Goal: Complete application form

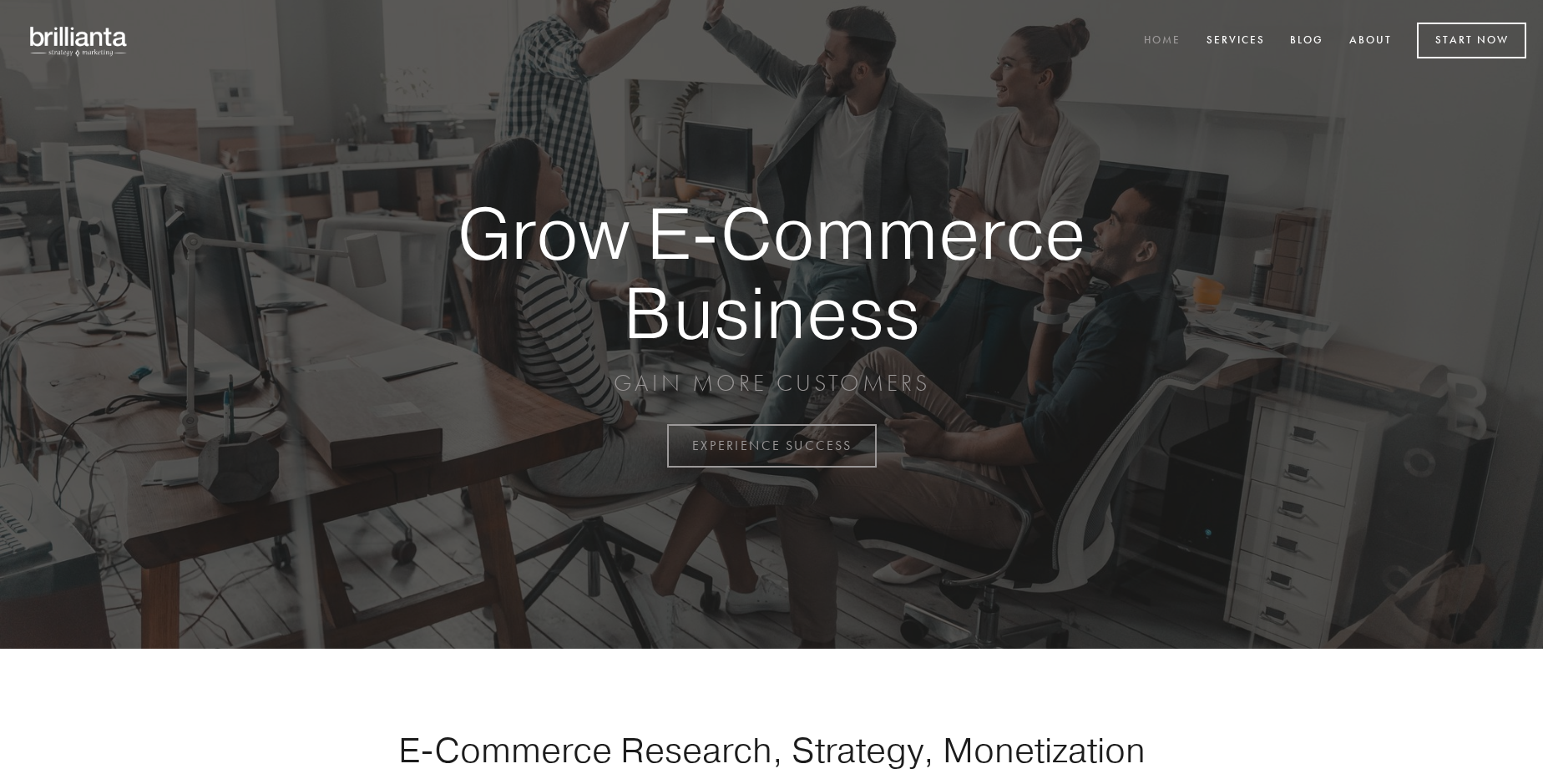
scroll to position [4375, 0]
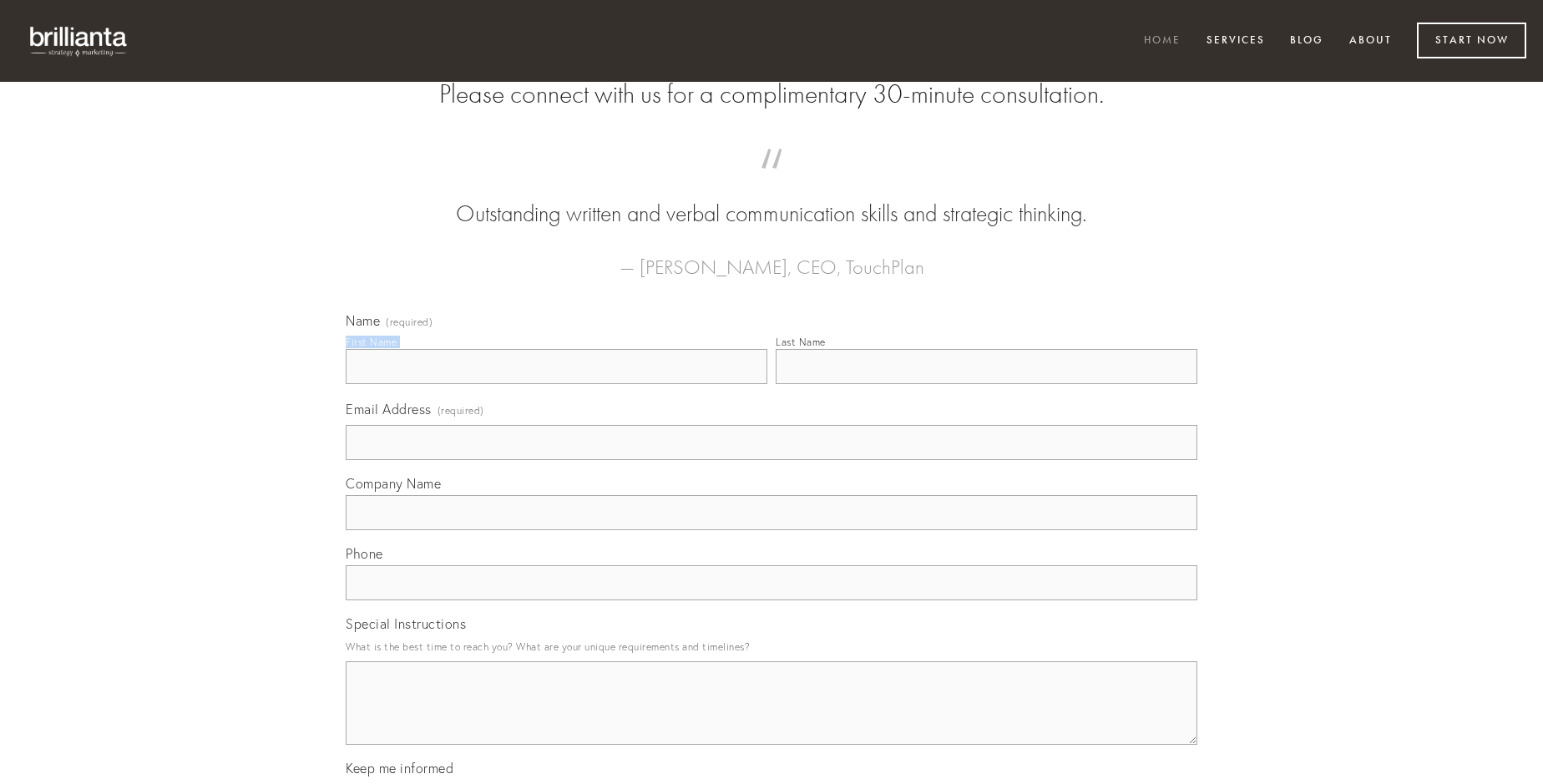
type input "[PERSON_NAME]"
click at [987, 384] on input "Last Name" at bounding box center [987, 366] width 422 height 35
type input "[PERSON_NAME]"
click at [772, 460] on input "Email Address (required)" at bounding box center [772, 442] width 852 height 35
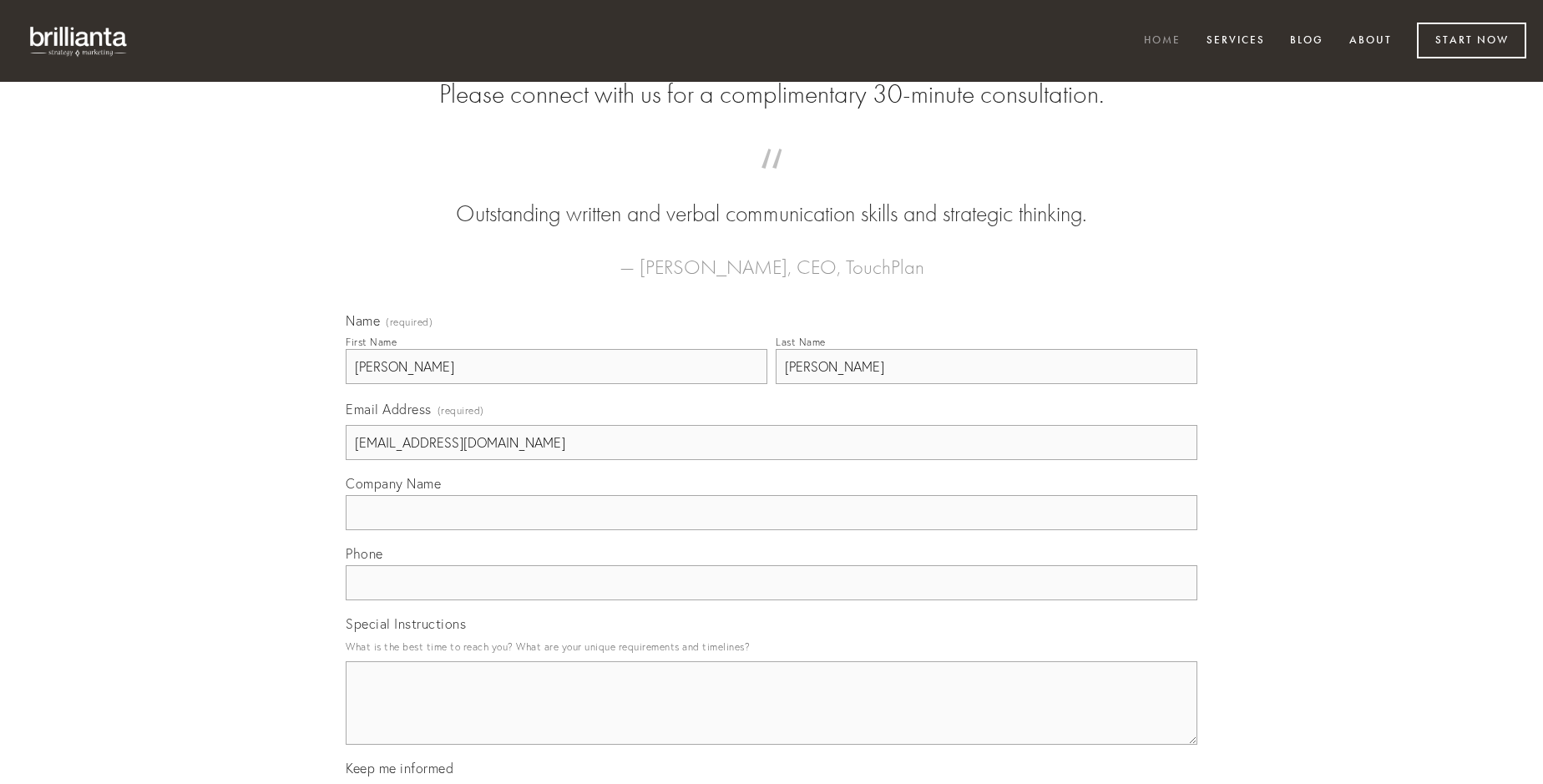
type input "[EMAIL_ADDRESS][DOMAIN_NAME]"
click at [772, 530] on input "Company Name" at bounding box center [772, 512] width 852 height 35
type input "itaque"
click at [772, 601] on input "text" at bounding box center [772, 583] width 852 height 35
click at [772, 718] on textarea "Special Instructions" at bounding box center [772, 702] width 852 height 83
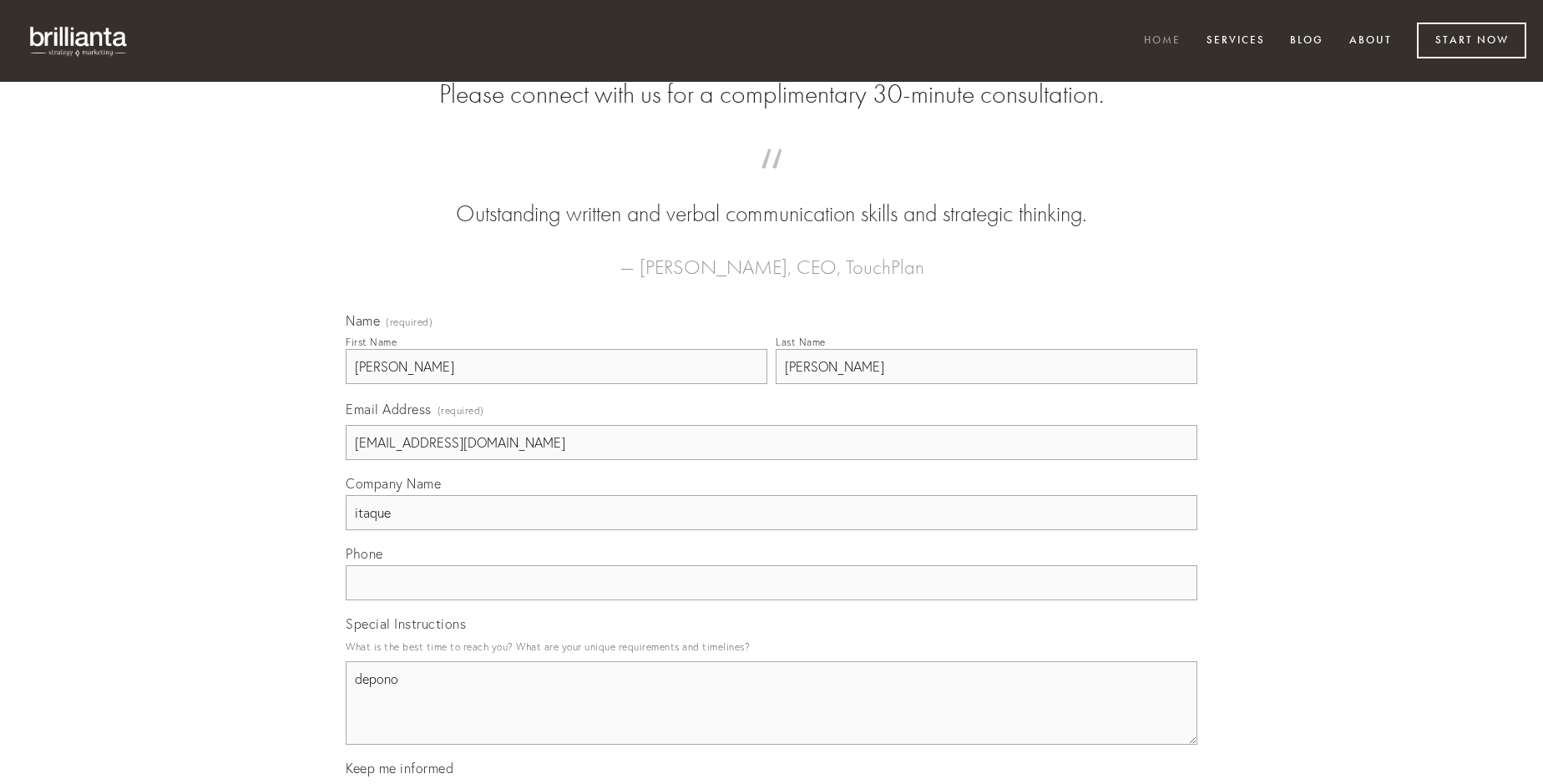
type textarea "depono"
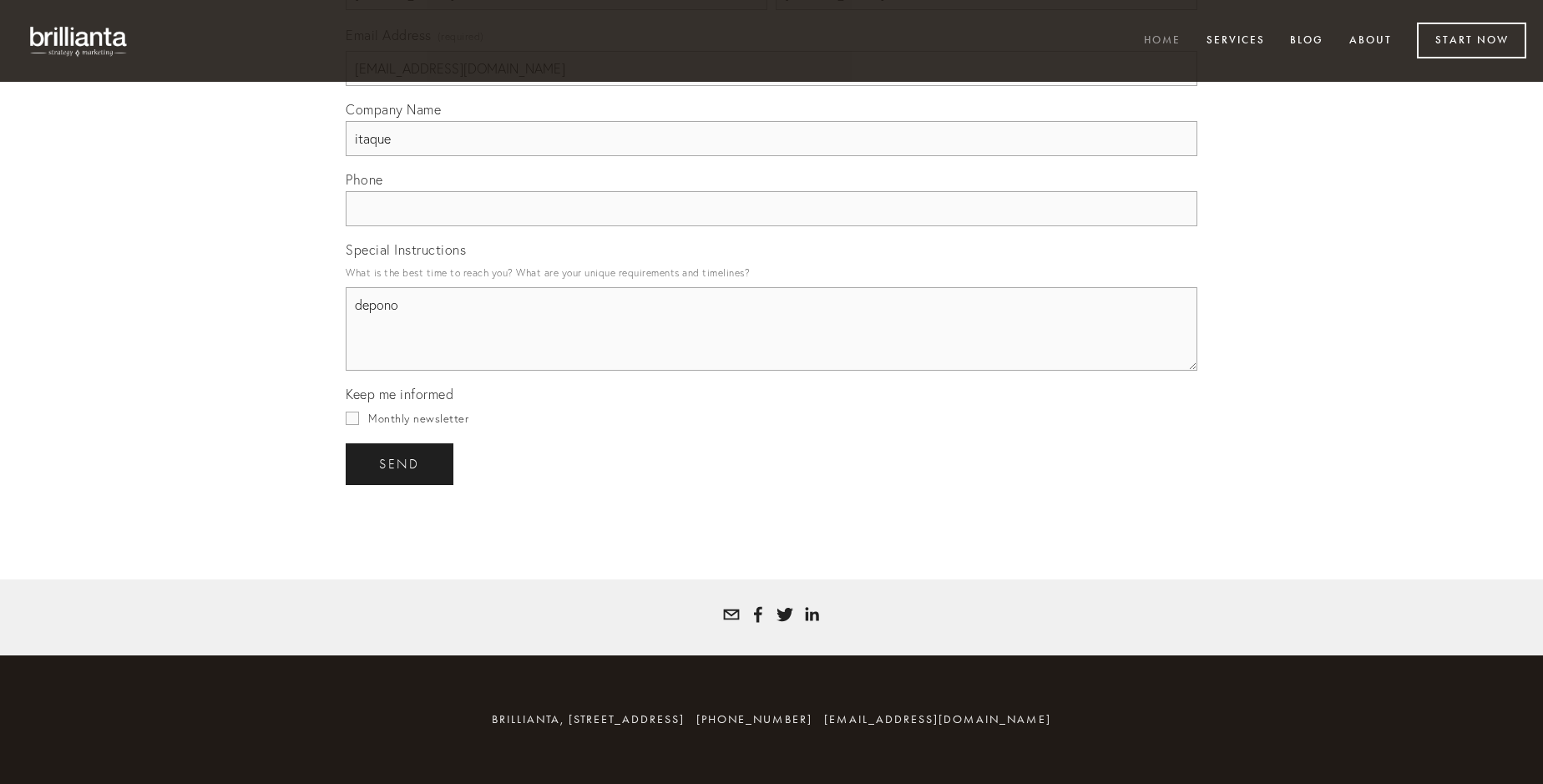
click at [401, 463] on span "send" at bounding box center [400, 464] width 41 height 15
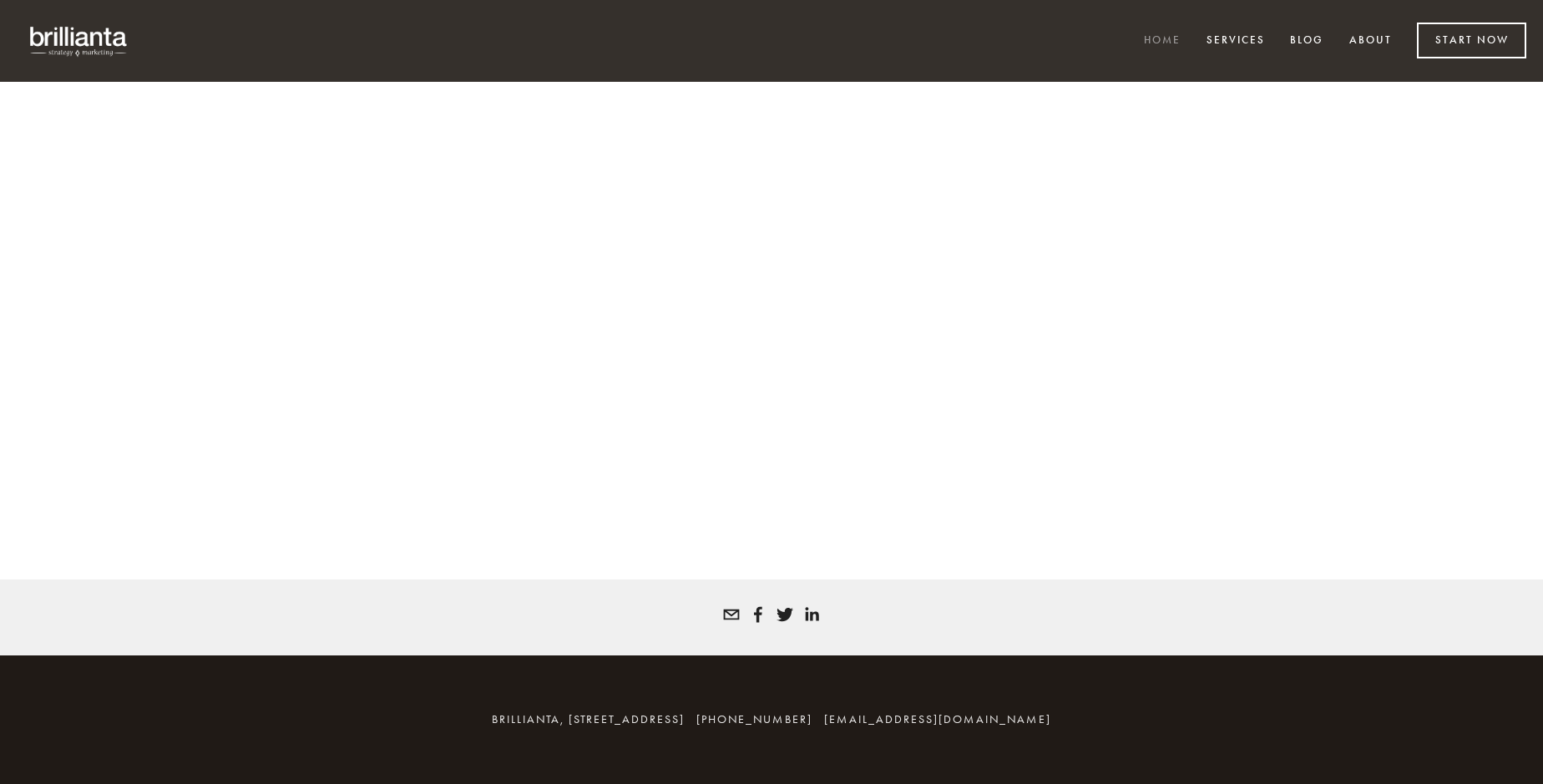
scroll to position [4353, 0]
